Goal: Information Seeking & Learning: Compare options

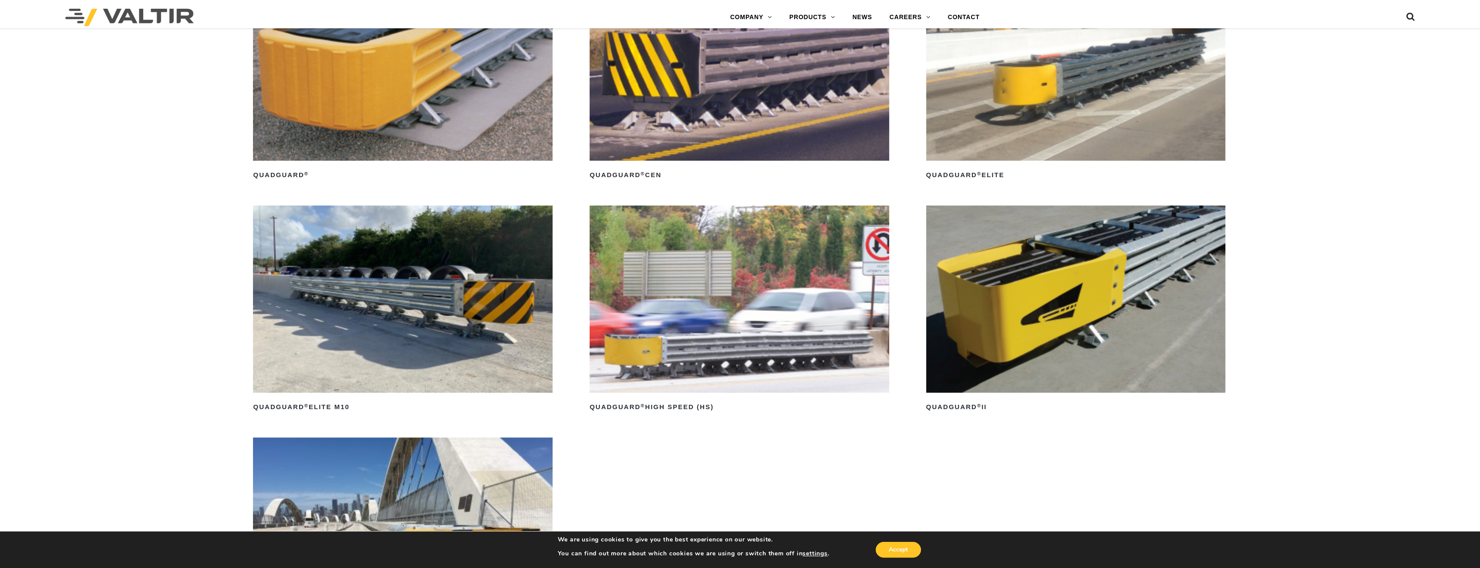
scroll to position [921, 0]
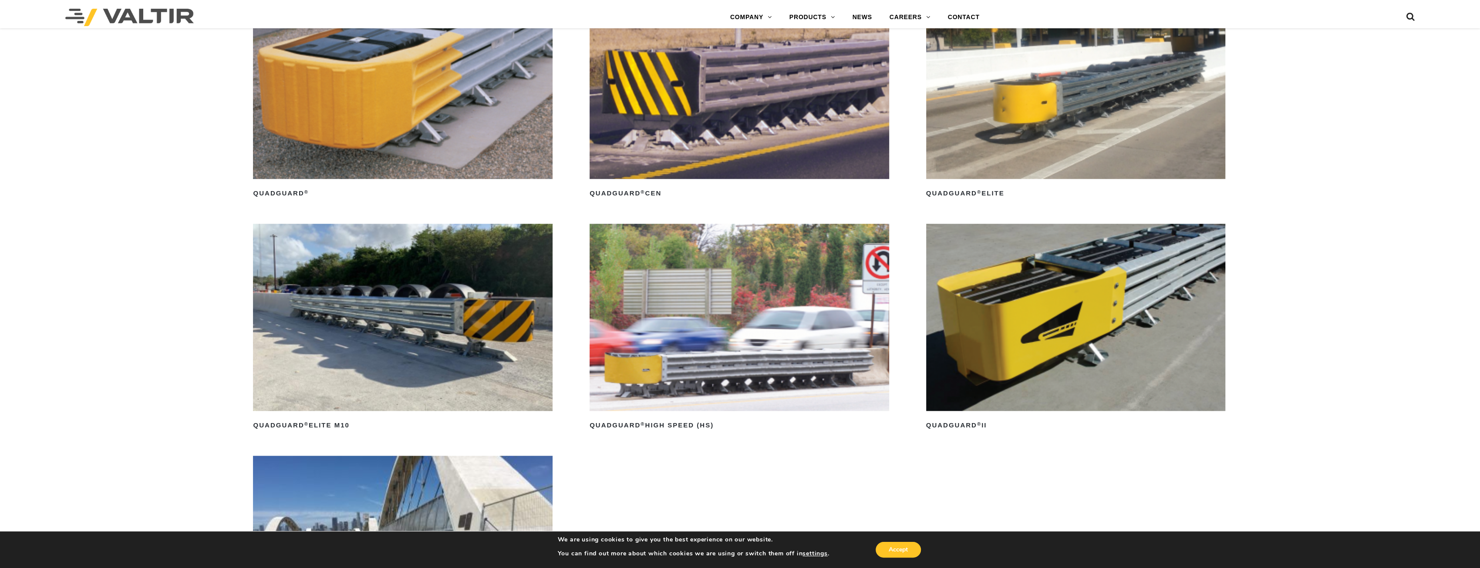
click at [1032, 115] on img at bounding box center [1076, 85] width 300 height 187
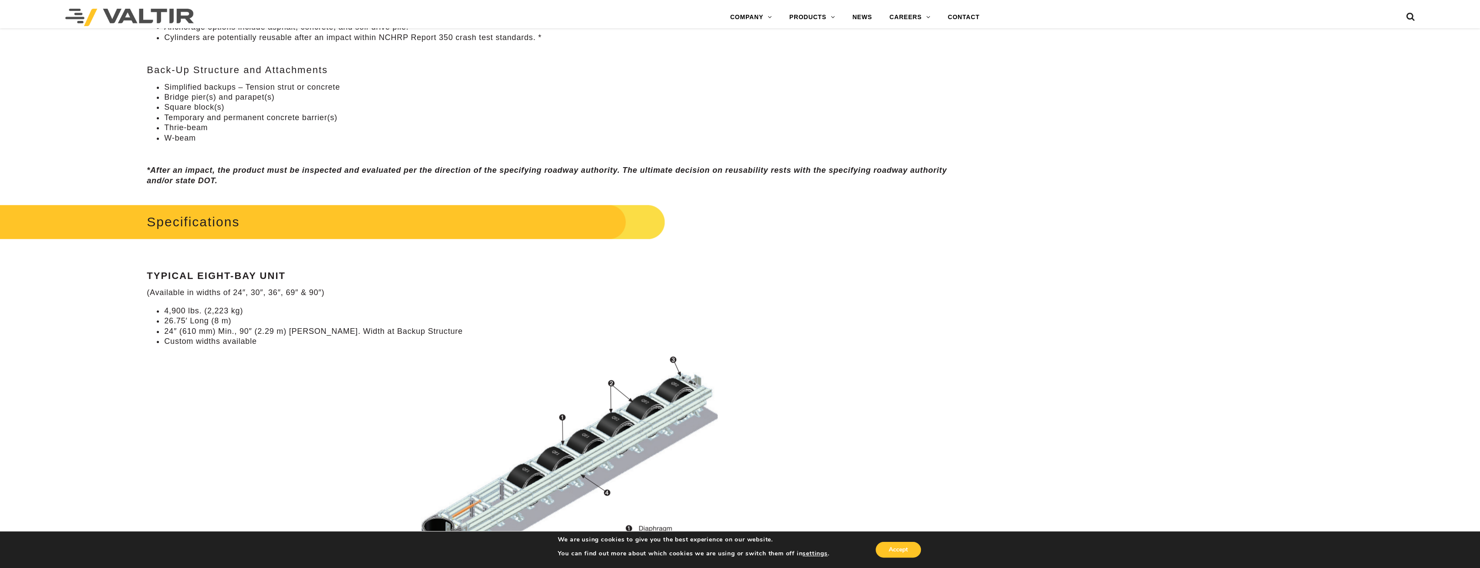
scroll to position [740, 0]
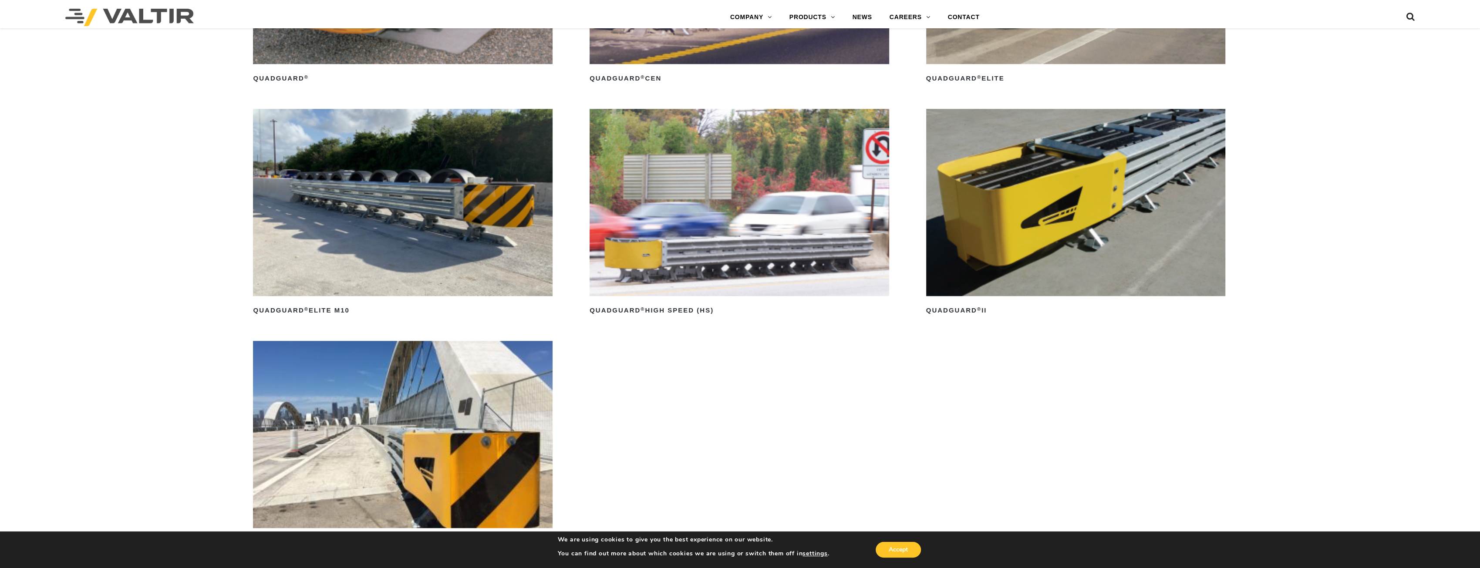
scroll to position [1051, 0]
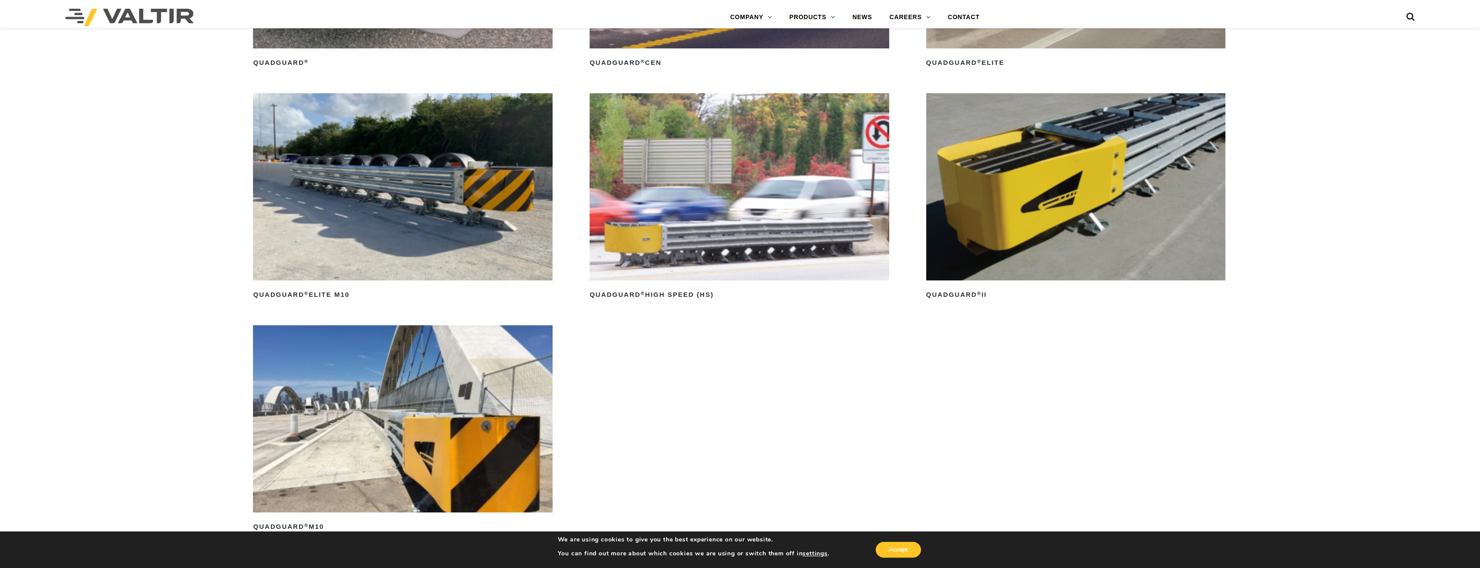
click at [434, 430] on img at bounding box center [403, 418] width 300 height 187
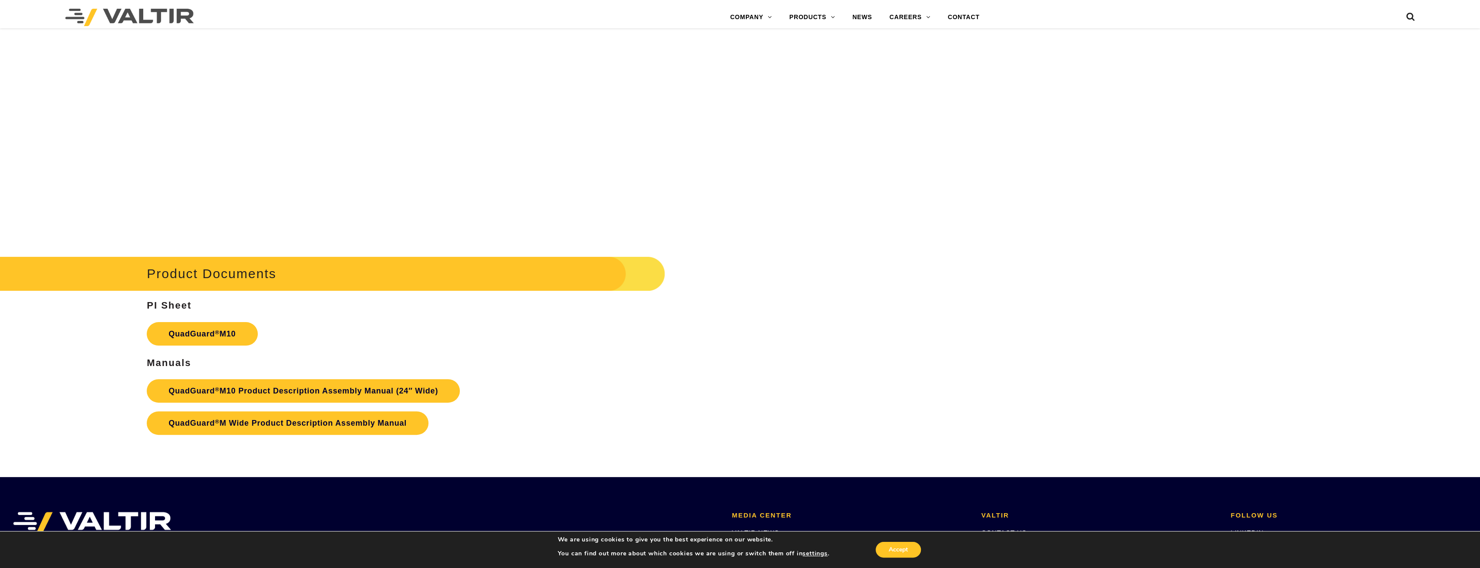
scroll to position [4747, 0]
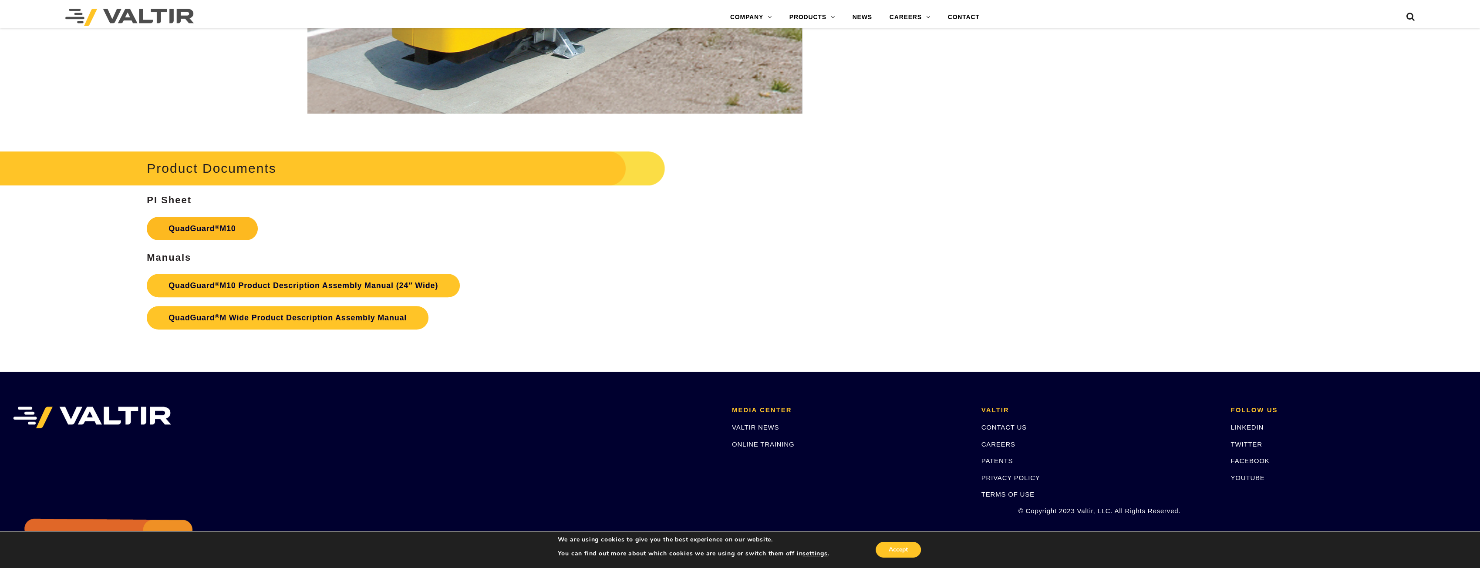
click at [226, 233] on link "QuadGuard ® M10" at bounding box center [202, 229] width 111 height 24
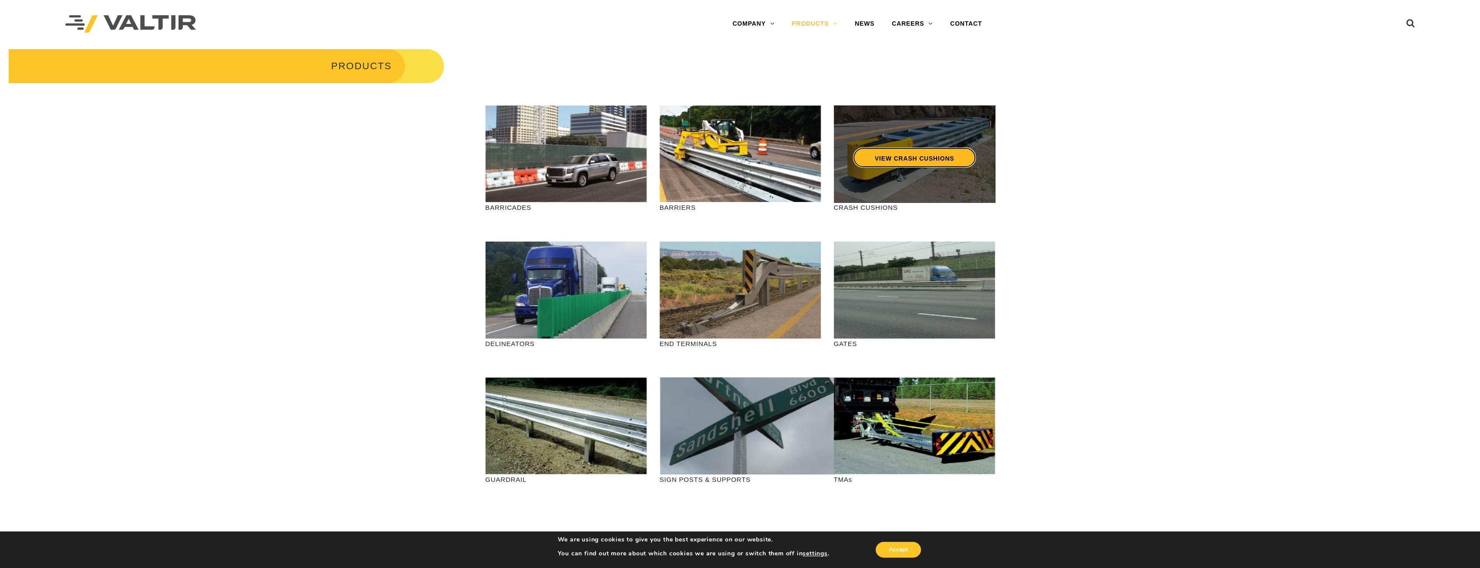
click at [893, 148] on link "VIEW CRASH CUSHIONS" at bounding box center [914, 158] width 123 height 20
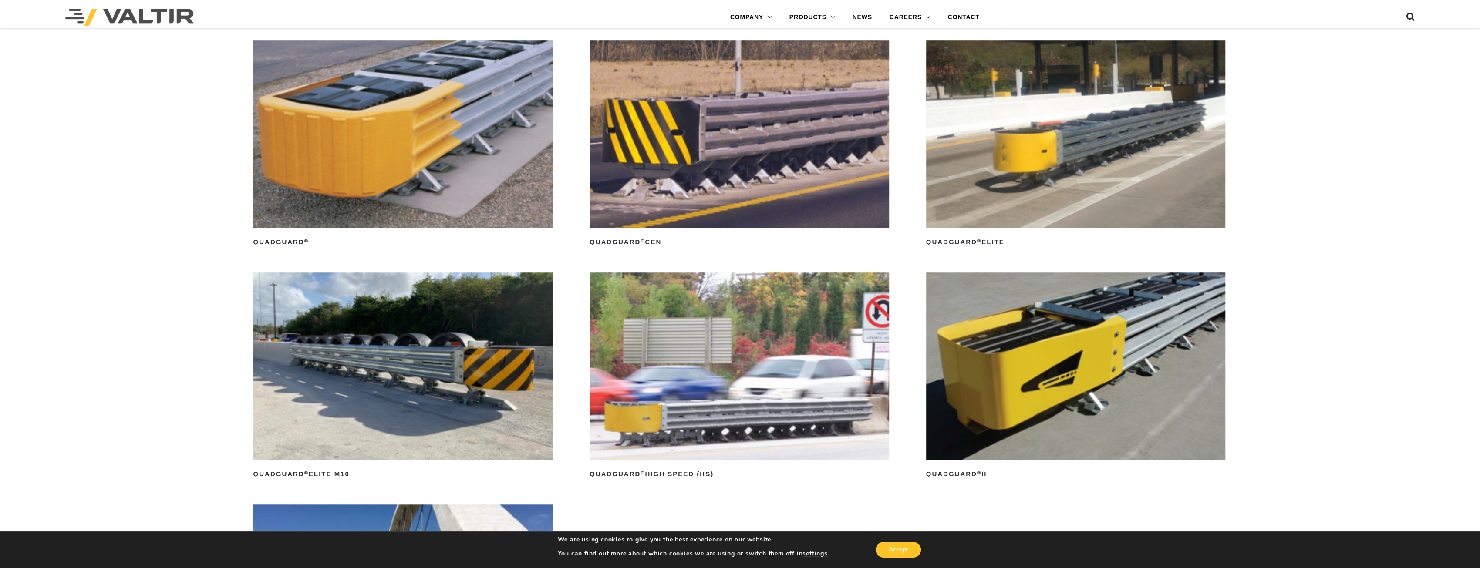
scroll to position [871, 0]
click at [1148, 366] on img at bounding box center [1076, 366] width 300 height 187
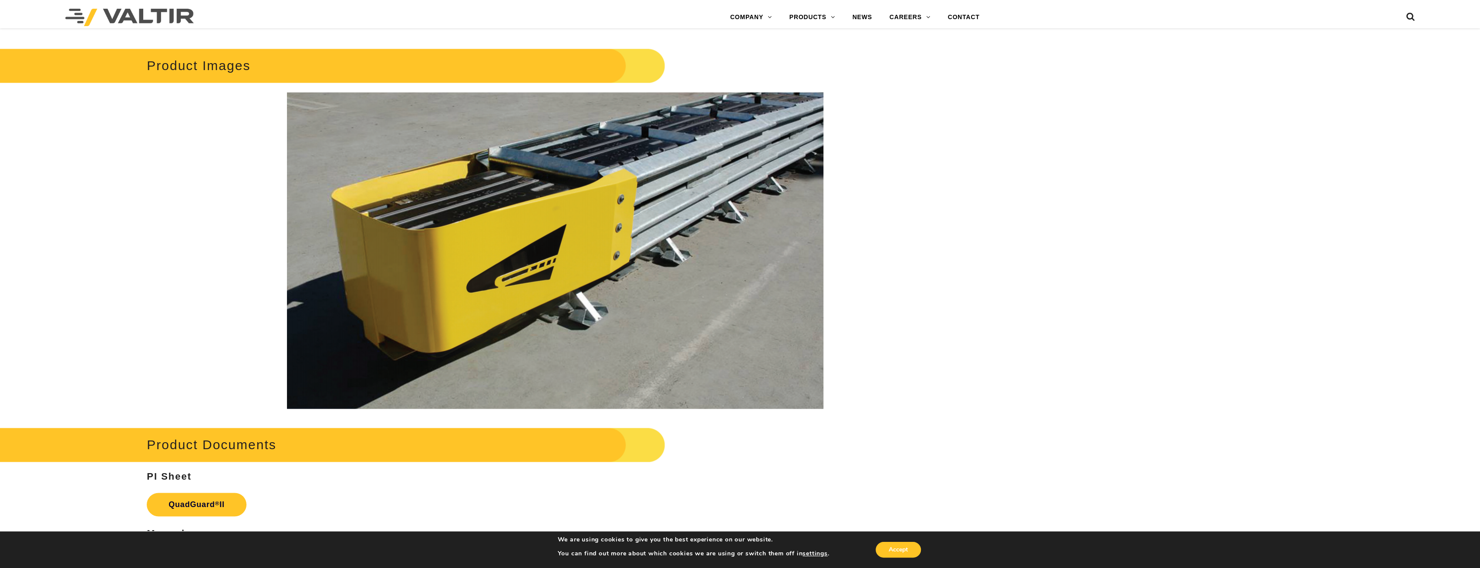
scroll to position [1785, 0]
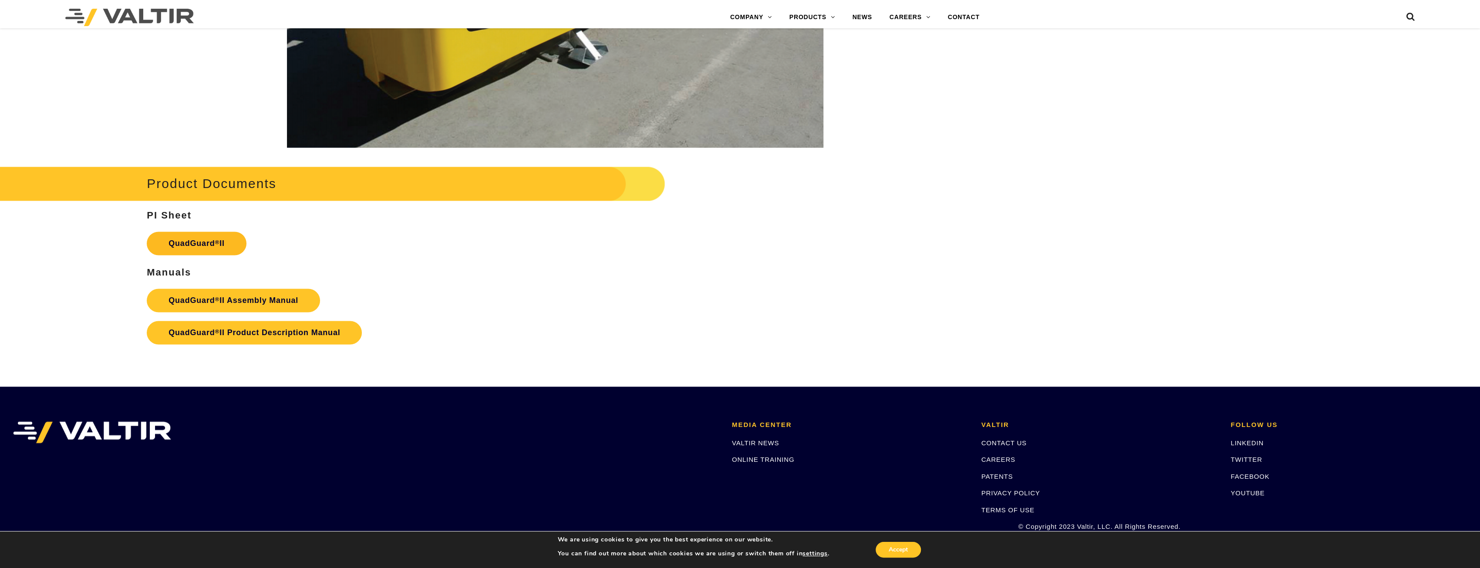
click at [220, 246] on link "QuadGuard ® II" at bounding box center [197, 244] width 100 height 24
